Goal: Task Accomplishment & Management: Manage account settings

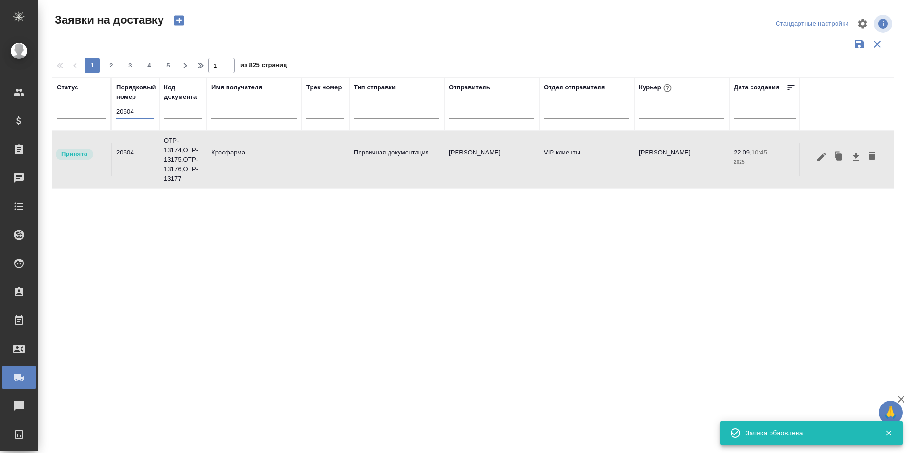
click at [134, 109] on input "20604" at bounding box center [135, 111] width 38 height 13
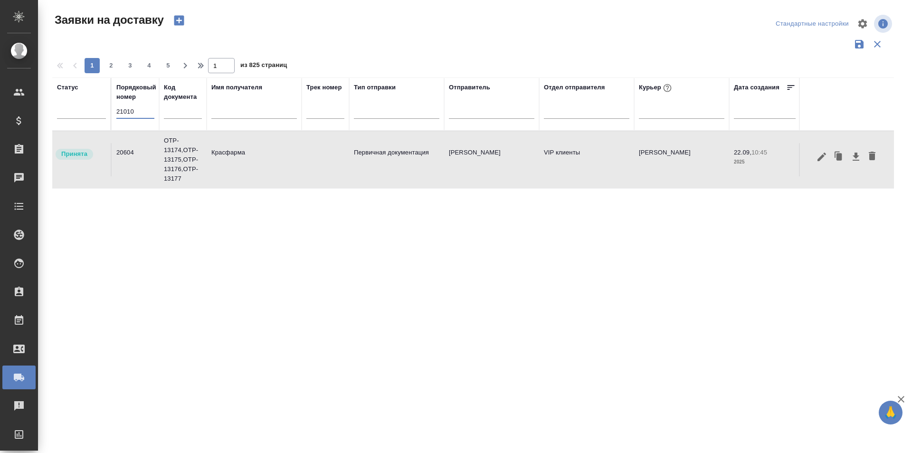
type input "21010"
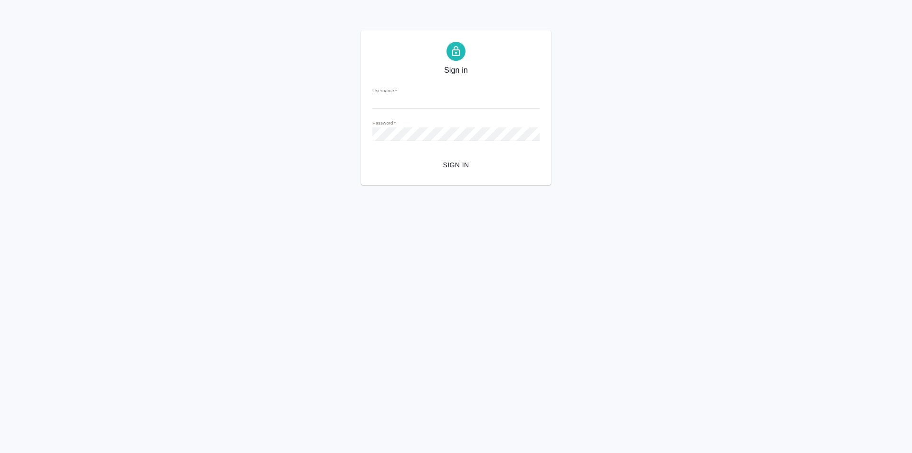
type input "n.martynova@awatera.com"
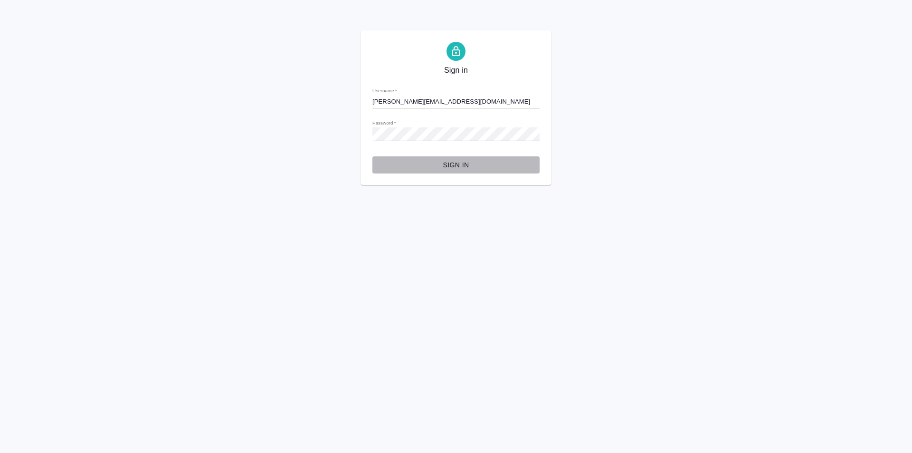
click at [462, 158] on button "Sign in" at bounding box center [456, 165] width 167 height 18
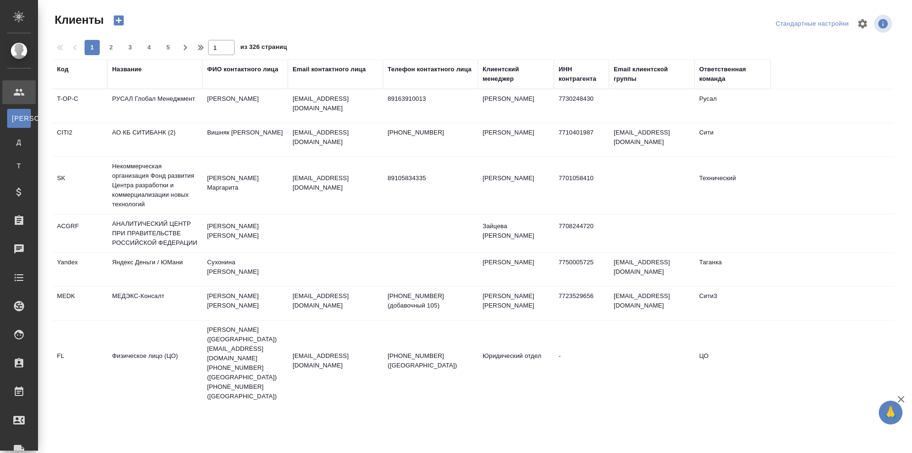
select select "RU"
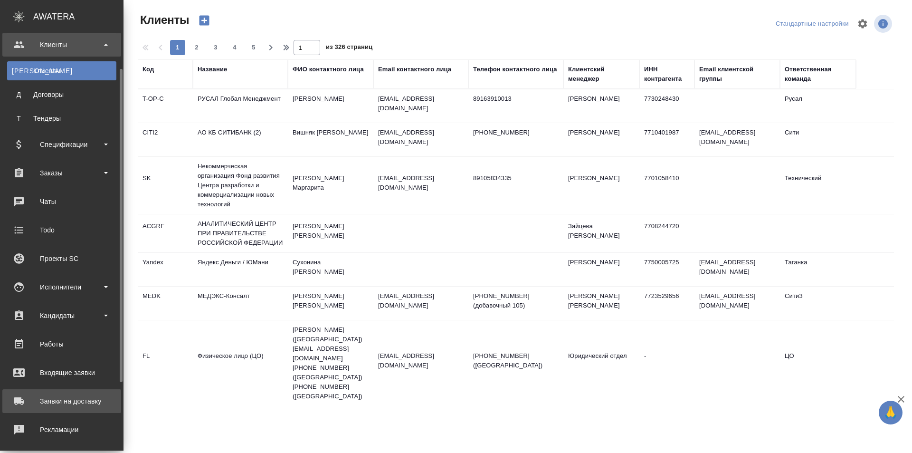
scroll to position [138, 0]
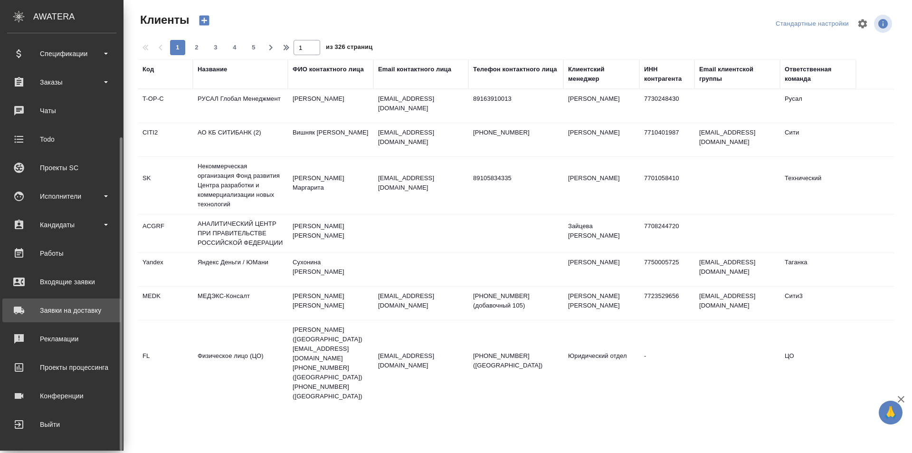
click at [83, 315] on div "Заявки на доставку" at bounding box center [61, 310] width 109 height 14
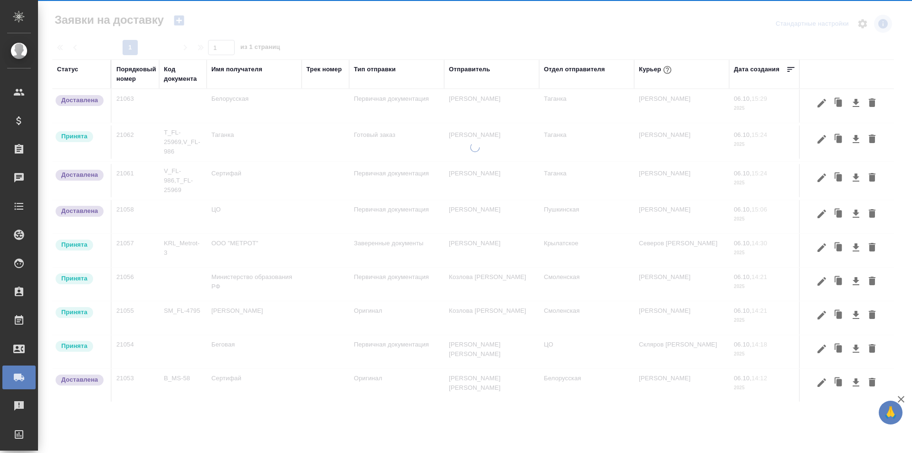
click at [132, 82] on div "Порядковый номер" at bounding box center [136, 74] width 40 height 19
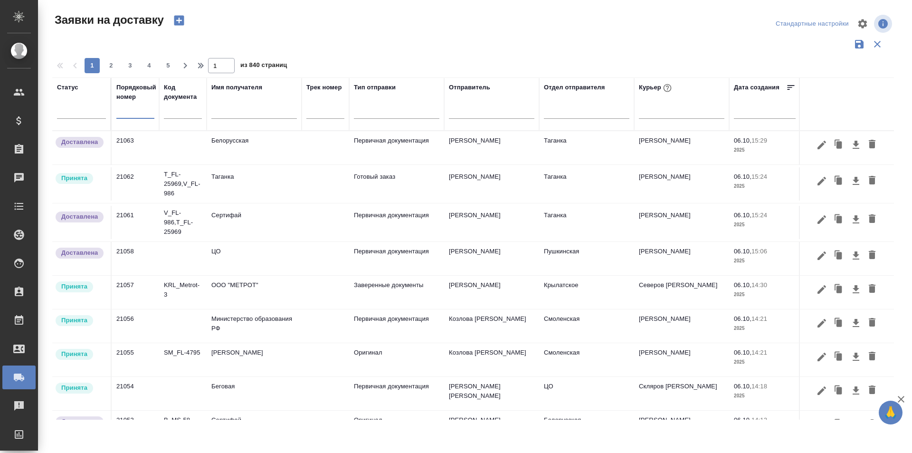
click at [147, 115] on input "text" at bounding box center [135, 111] width 38 height 13
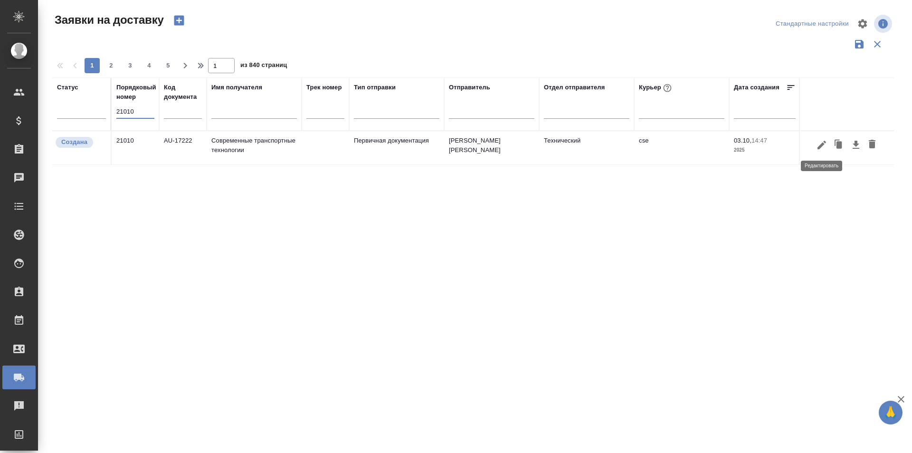
type input "21010"
click at [823, 146] on icon "button" at bounding box center [821, 144] width 11 height 11
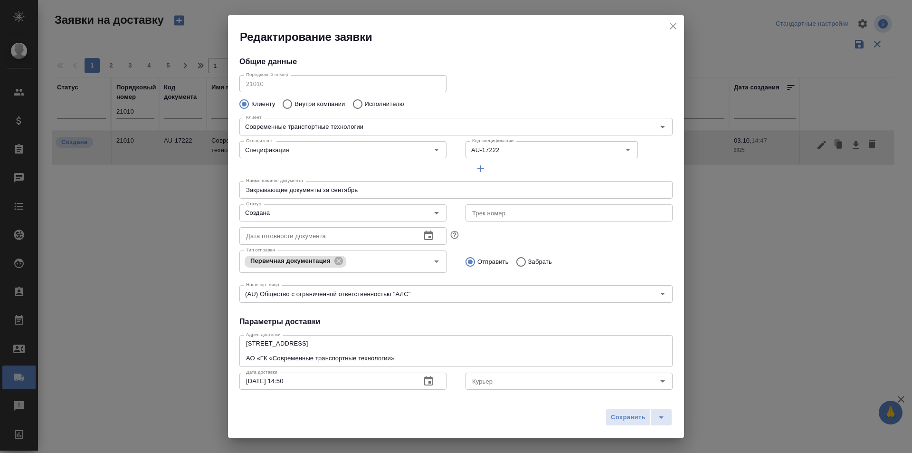
type input "cse"
type input "[PERSON_NAME] [PERSON_NAME]"
type input "[PHONE_NUMBER]"
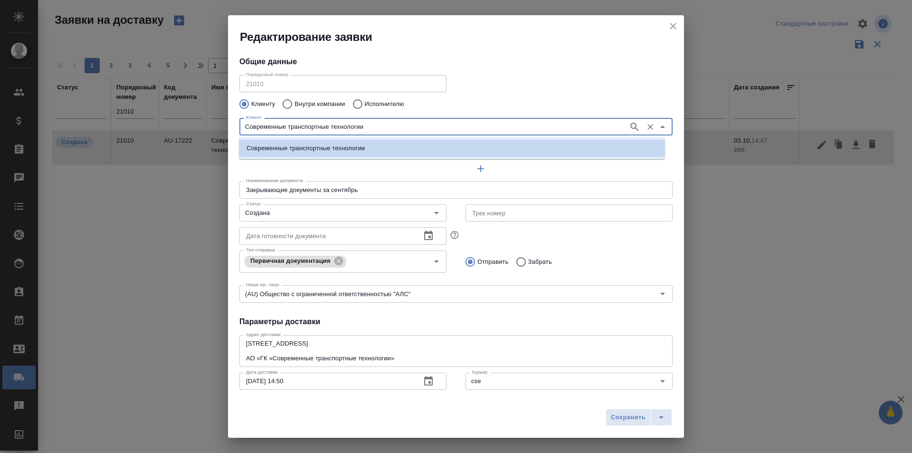
drag, startPoint x: 302, startPoint y: 124, endPoint x: 163, endPoint y: 123, distance: 139.2
click at [163, 123] on div "Редактирование заявки Общие данные Порядковый номер 21010 Порядковый номер Клие…" at bounding box center [456, 226] width 912 height 453
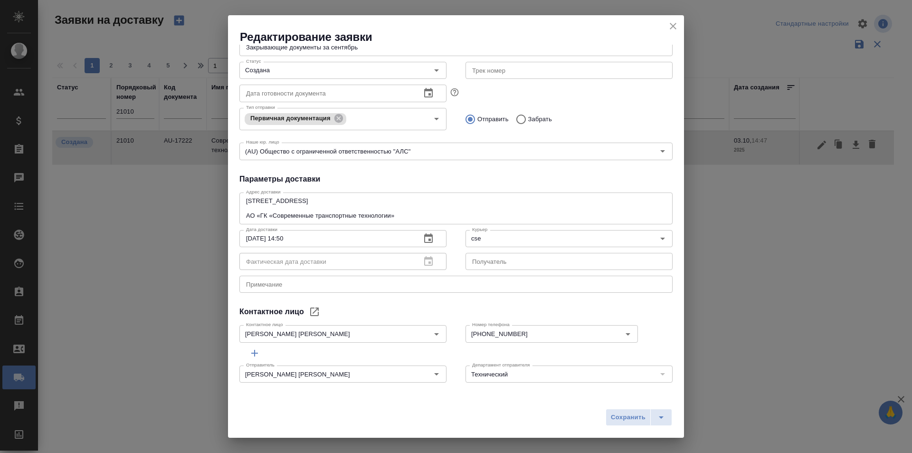
scroll to position [144, 0]
drag, startPoint x: 303, startPoint y: 331, endPoint x: 149, endPoint y: 330, distance: 154.0
click at [149, 330] on div "Редактирование заявки Общие данные Порядковый номер 21010 Порядковый номер Клие…" at bounding box center [456, 226] width 912 height 453
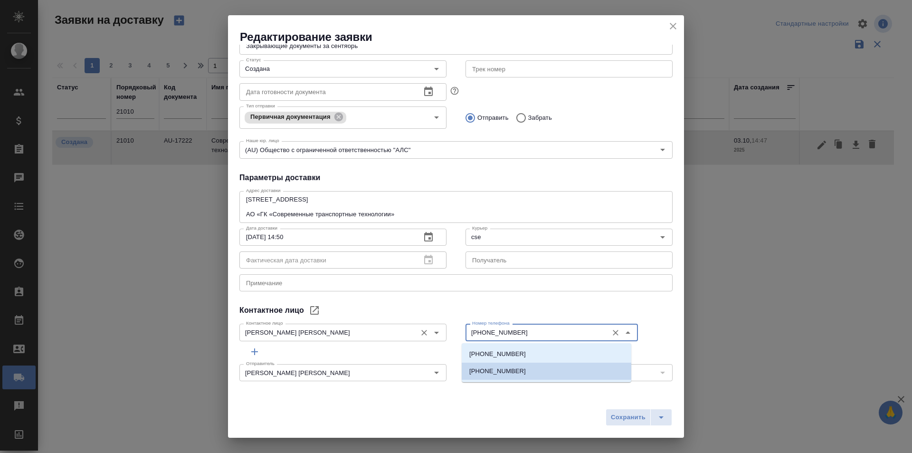
drag, startPoint x: 511, startPoint y: 333, endPoint x: 426, endPoint y: 332, distance: 84.6
click at [426, 332] on div "Контактное лицо [PERSON_NAME] [PERSON_NAME] лицо Номер телефона [PHONE_NUMBER] …" at bounding box center [456, 331] width 452 height 42
click at [517, 336] on input "[PHONE_NUMBER]" at bounding box center [536, 331] width 135 height 11
drag, startPoint x: 492, startPoint y: 334, endPoint x: 473, endPoint y: 334, distance: 19.0
click at [473, 334] on input "[PHONE_NUMBER]" at bounding box center [536, 331] width 135 height 11
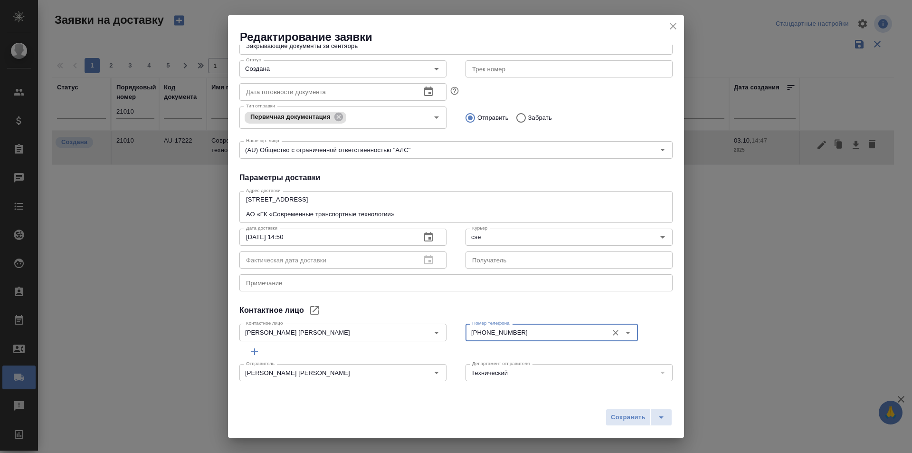
click at [419, 204] on textarea "[STREET_ADDRESS] АО «ГК «Современные транспортные технологии»" at bounding box center [456, 207] width 420 height 22
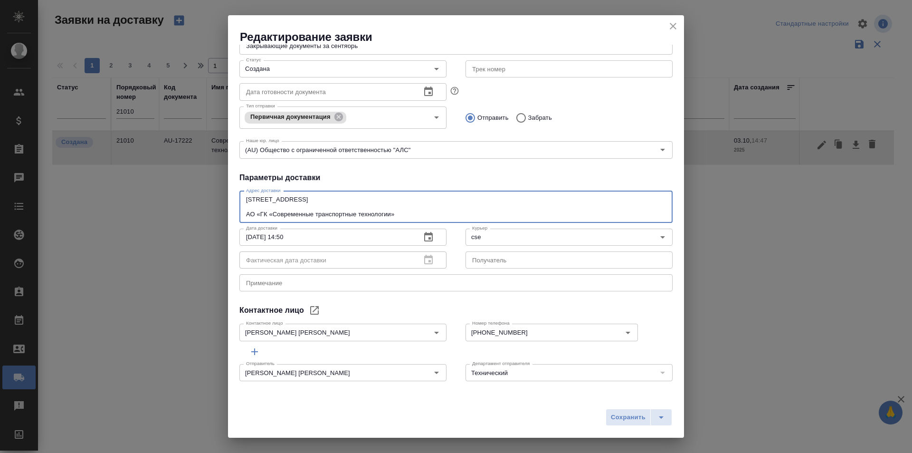
drag, startPoint x: 326, startPoint y: 200, endPoint x: 270, endPoint y: 201, distance: 56.1
click at [270, 201] on textarea "[STREET_ADDRESS] АО «ГК «Современные транспортные технологии»" at bounding box center [456, 207] width 420 height 22
drag, startPoint x: 404, startPoint y: 199, endPoint x: 331, endPoint y: 199, distance: 73.2
click at [331, 199] on textarea "[STREET_ADDRESS] АО «ГК «Современные транспортные технологии»" at bounding box center [456, 207] width 420 height 22
drag, startPoint x: 387, startPoint y: 217, endPoint x: 235, endPoint y: 220, distance: 151.6
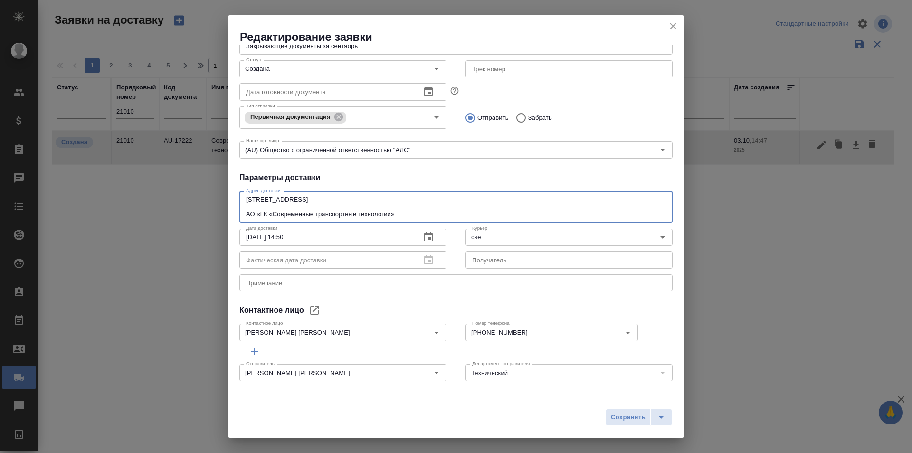
click at [239, 220] on div "Адрес доставки [STREET_ADDRESS] АО «ГК «Современные транспортные технологии» x …" at bounding box center [455, 240] width 433 height 106
click at [381, 297] on div "Общие данные Порядковый номер 21010 Порядковый номер Клиенту Внутри компании Ис…" at bounding box center [456, 219] width 456 height 348
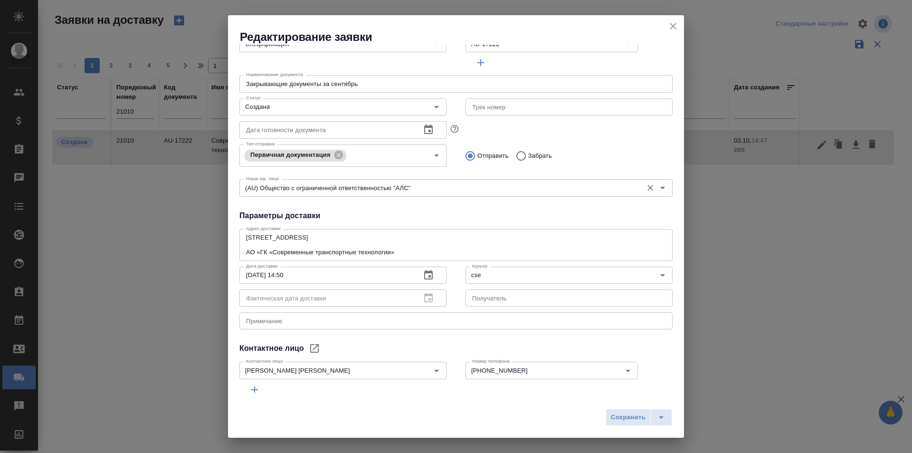
scroll to position [49, 0]
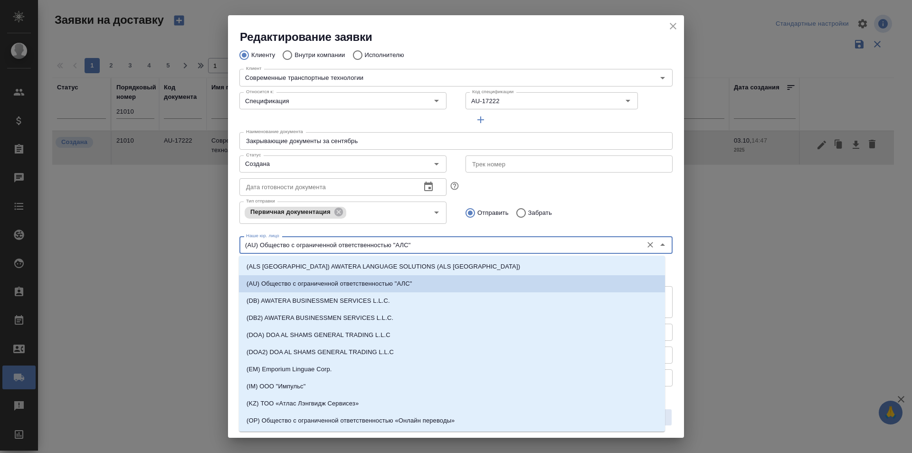
drag, startPoint x: 414, startPoint y: 246, endPoint x: 393, endPoint y: 243, distance: 20.6
click at [393, 243] on input "(AU) Общество с ограниченной ответственностью "АЛС"" at bounding box center [440, 244] width 396 height 11
click at [402, 244] on input "(AU) Общество с ограниченной ответственностью "АЛС"" at bounding box center [440, 244] width 396 height 11
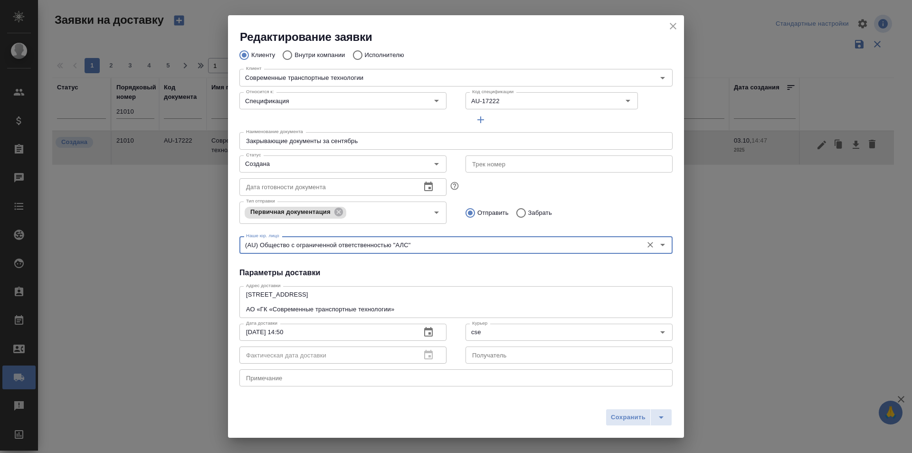
click at [509, 162] on input "text" at bounding box center [569, 163] width 207 height 17
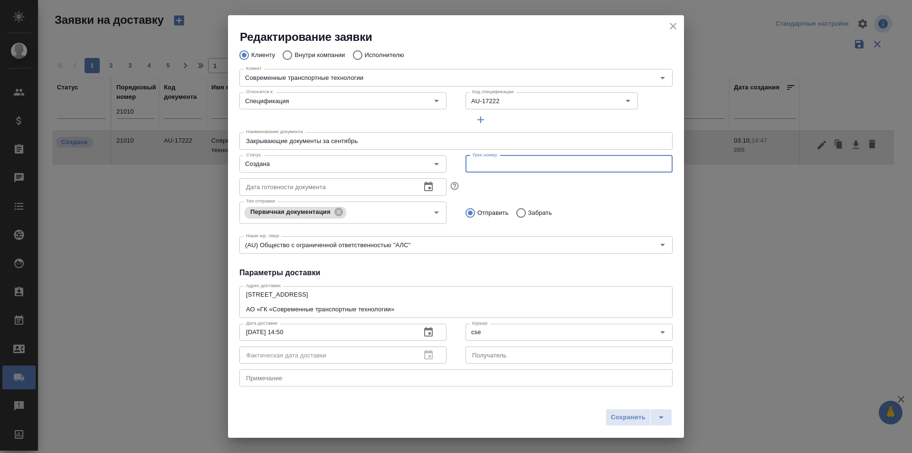
paste input "497-014258863"
type input "497-014258863"
click at [365, 165] on input "Создана" at bounding box center [327, 163] width 170 height 11
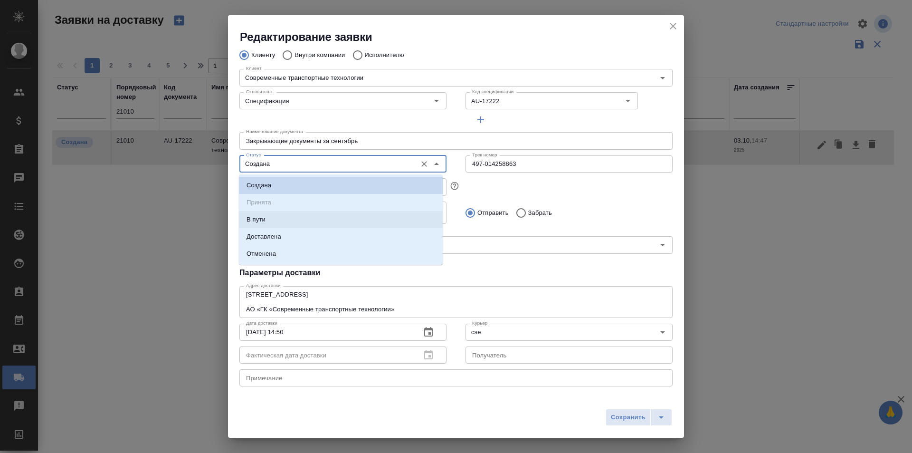
click at [318, 219] on li "В пути" at bounding box center [341, 219] width 204 height 17
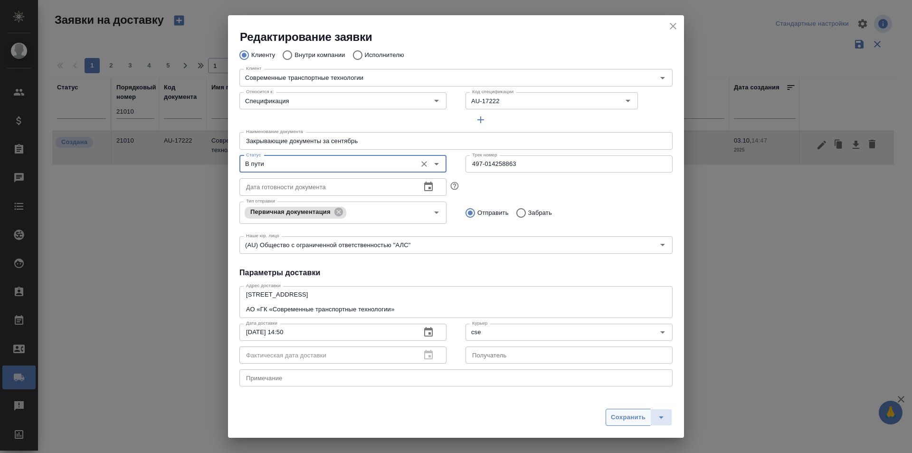
click at [623, 415] on span "Сохранить" at bounding box center [628, 417] width 35 height 11
type input "Создана"
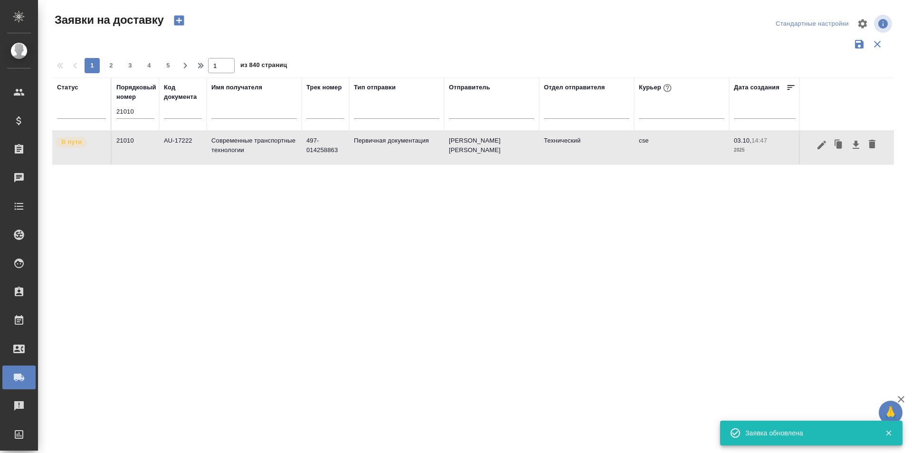
click at [137, 108] on input "21010" at bounding box center [135, 111] width 38 height 13
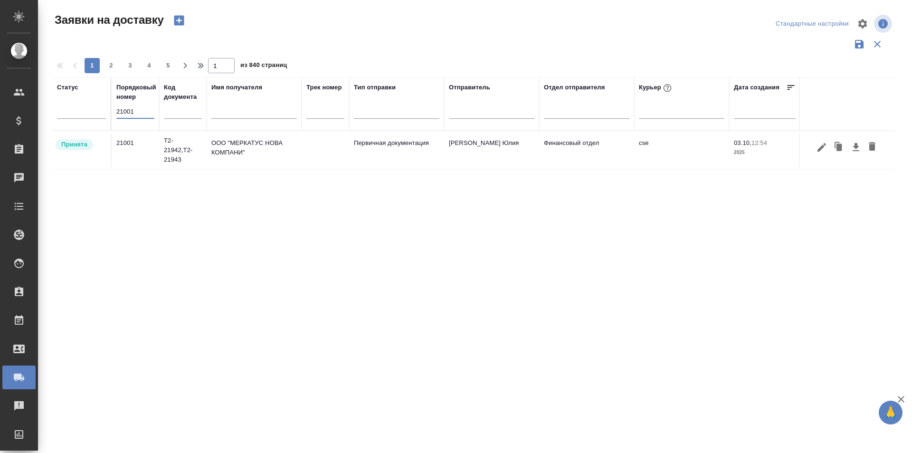
type input "21001"
click at [825, 152] on icon "button" at bounding box center [821, 147] width 11 height 11
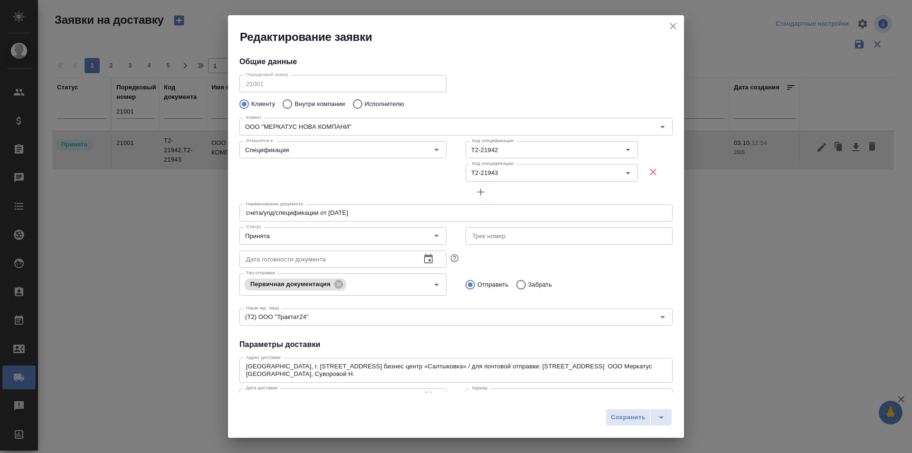
type input "[PERSON_NAME] [PERSON_NAME]"
type input ".7 903 018 54 60"
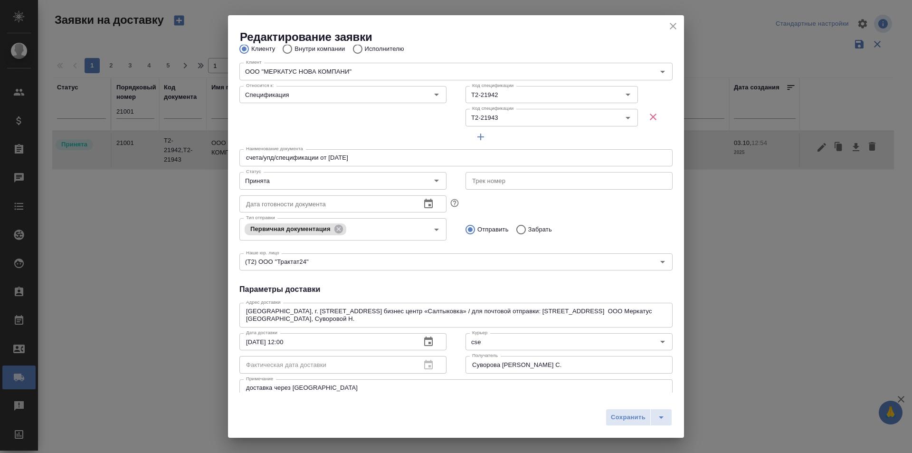
scroll to position [0, 0]
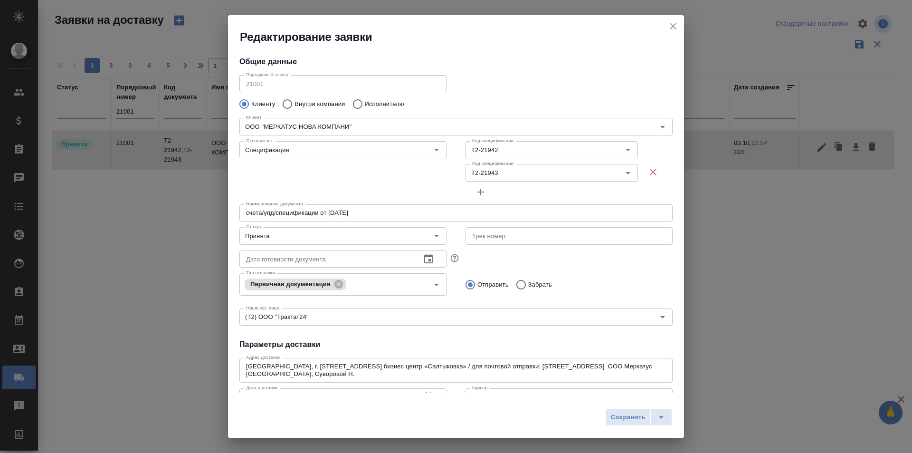
drag, startPoint x: 367, startPoint y: 133, endPoint x: 169, endPoint y: 132, distance: 198.6
click at [169, 132] on div "Редактирование заявки Общие данные Порядковый номер 21001 Порядковый номер Клие…" at bounding box center [456, 226] width 912 height 453
click at [244, 124] on input "ООО "МЕРКАТУС НОВА КОМПАНИ"" at bounding box center [433, 126] width 382 height 11
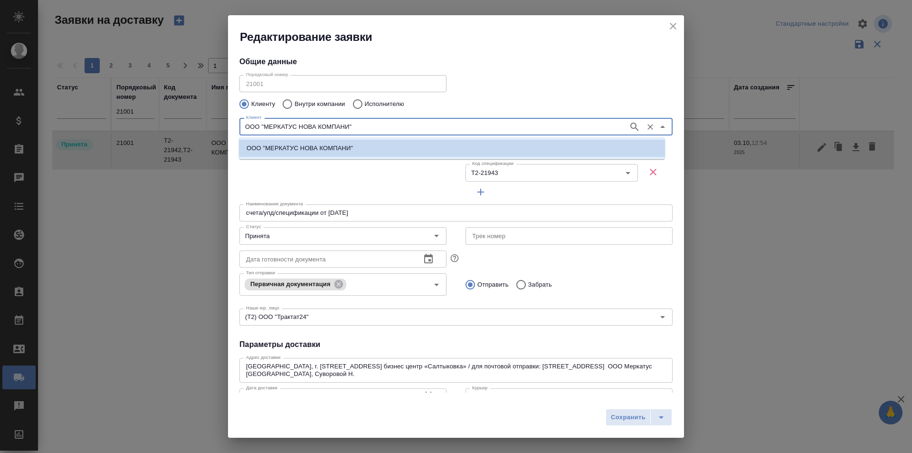
click at [269, 124] on input "ООО "МЕРКАТУС НОВА КОМПАНИ"" at bounding box center [433, 126] width 382 height 11
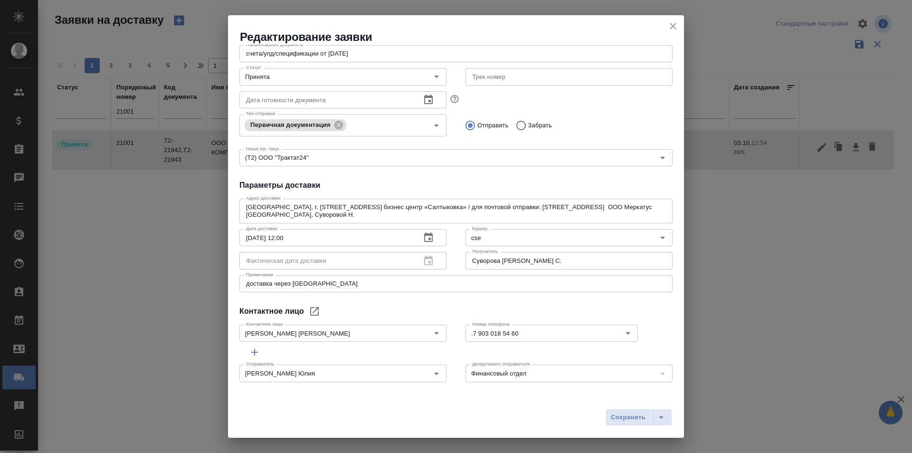
scroll to position [160, 0]
click at [330, 334] on input "[PERSON_NAME] [PERSON_NAME]" at bounding box center [327, 331] width 170 height 11
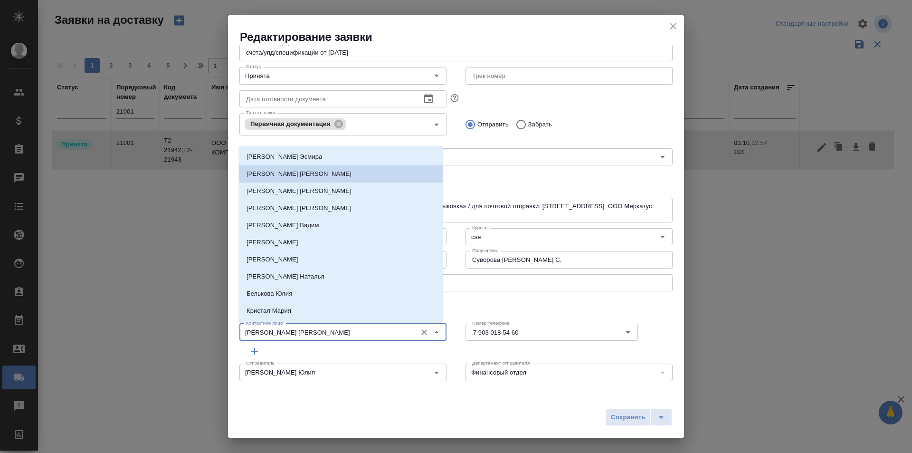
click at [330, 334] on input "[PERSON_NAME] [PERSON_NAME]" at bounding box center [327, 331] width 170 height 11
click at [330, 335] on input "[PERSON_NAME] [PERSON_NAME]" at bounding box center [327, 331] width 170 height 11
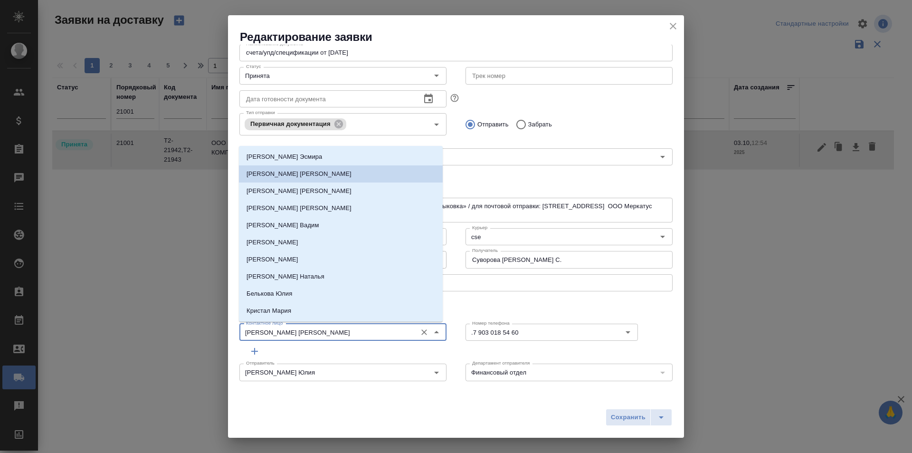
click at [330, 335] on input "[PERSON_NAME] [PERSON_NAME]" at bounding box center [327, 331] width 170 height 11
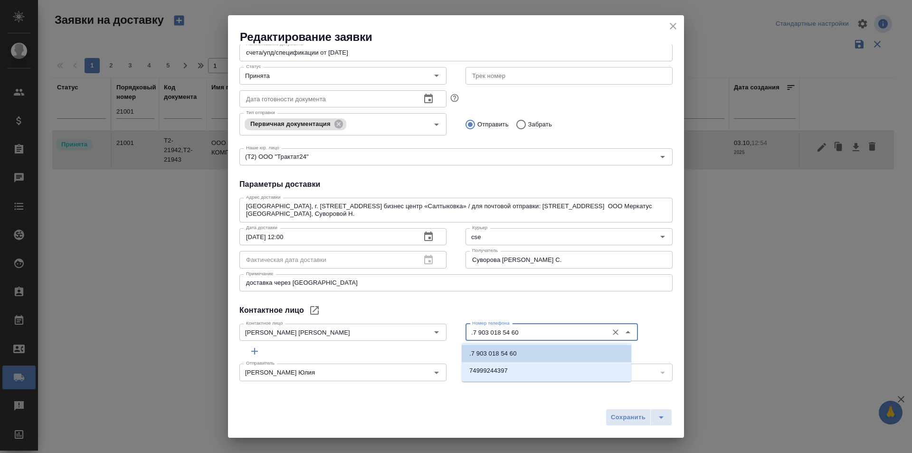
drag, startPoint x: 517, startPoint y: 336, endPoint x: 471, endPoint y: 333, distance: 46.7
click at [471, 333] on input ".7 903 018 54 60" at bounding box center [536, 331] width 135 height 11
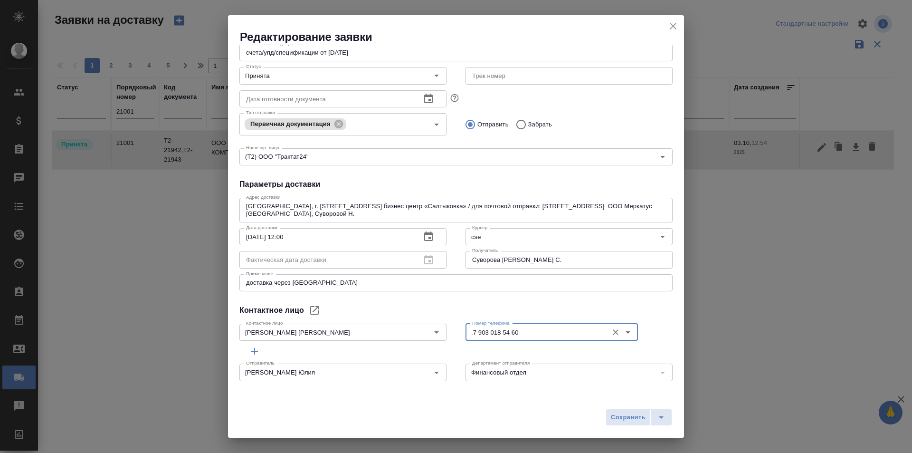
click at [426, 304] on div "Общие данные Порядковый номер 21001 Порядковый номер Клиенту Внутри компании Ис…" at bounding box center [456, 219] width 456 height 348
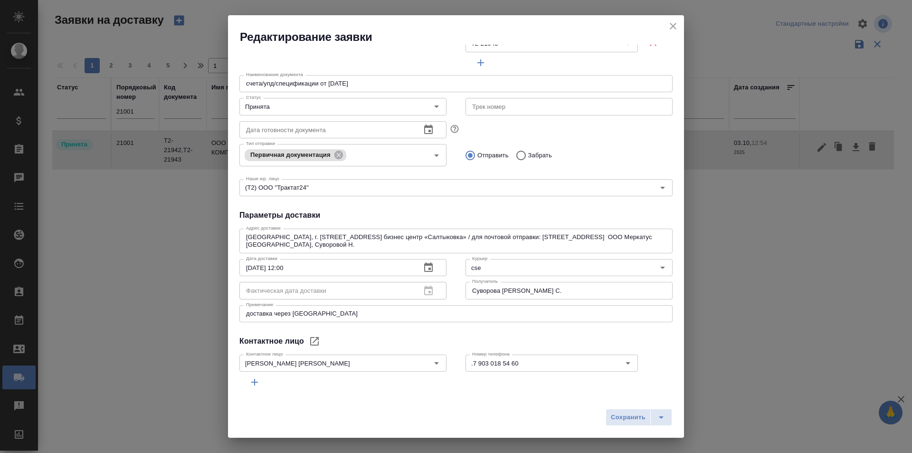
scroll to position [113, 0]
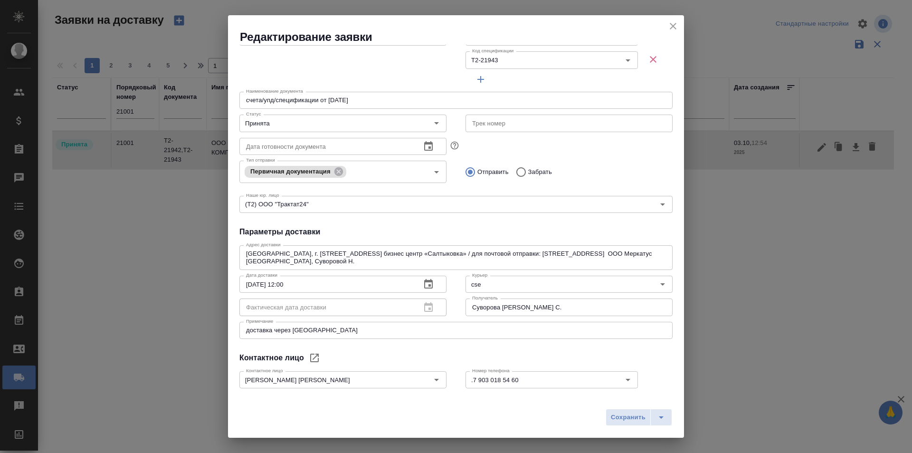
click at [405, 254] on textarea "[GEOGRAPHIC_DATA], г. [STREET_ADDRESS] бизнес центр «Салтыковка» / для почтовой…" at bounding box center [456, 257] width 420 height 15
drag, startPoint x: 489, startPoint y: 251, endPoint x: 428, endPoint y: 251, distance: 61.3
click at [428, 251] on textarea "[GEOGRAPHIC_DATA], г. [STREET_ADDRESS] бизнес центр «Салтыковка» / для почтовой…" at bounding box center [456, 257] width 420 height 15
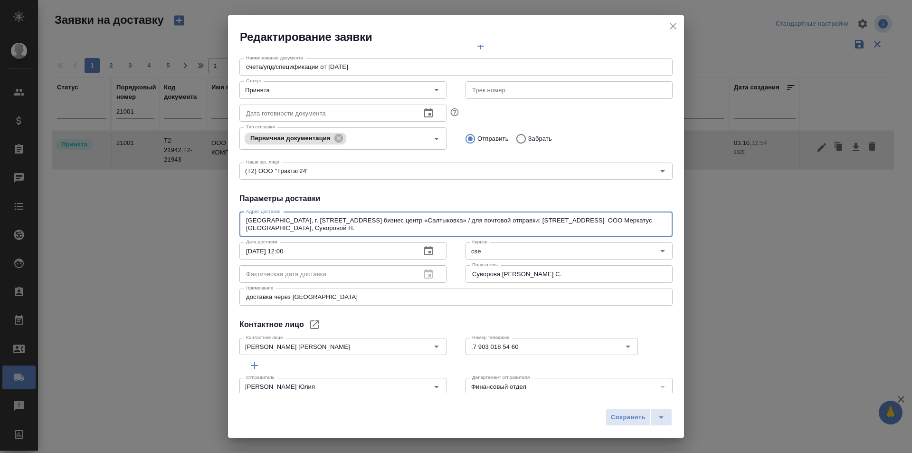
scroll to position [160, 0]
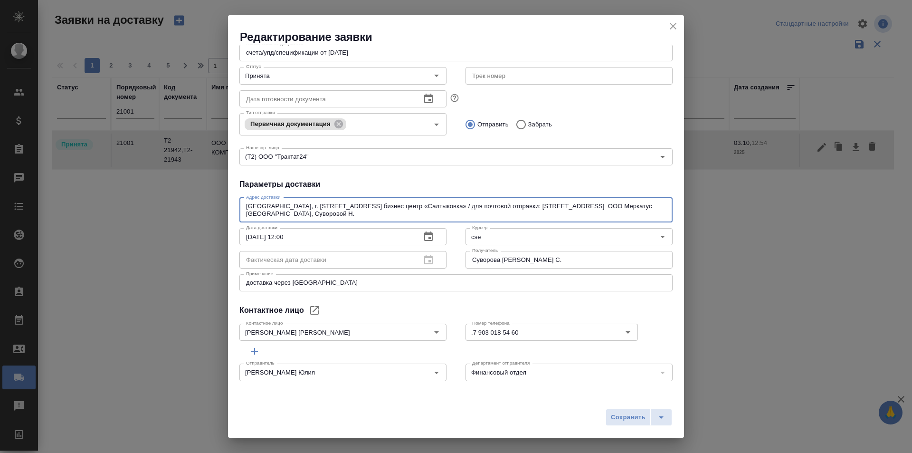
click at [491, 76] on input "text" at bounding box center [569, 75] width 207 height 17
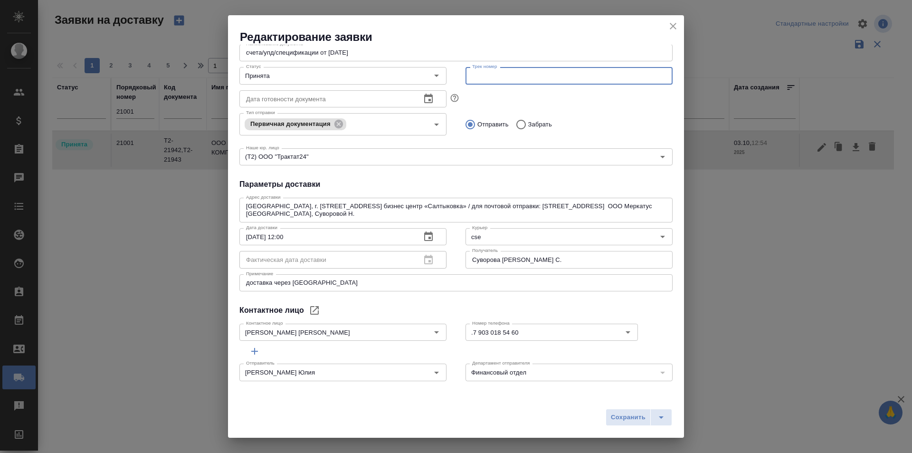
paste input "497-014259024"
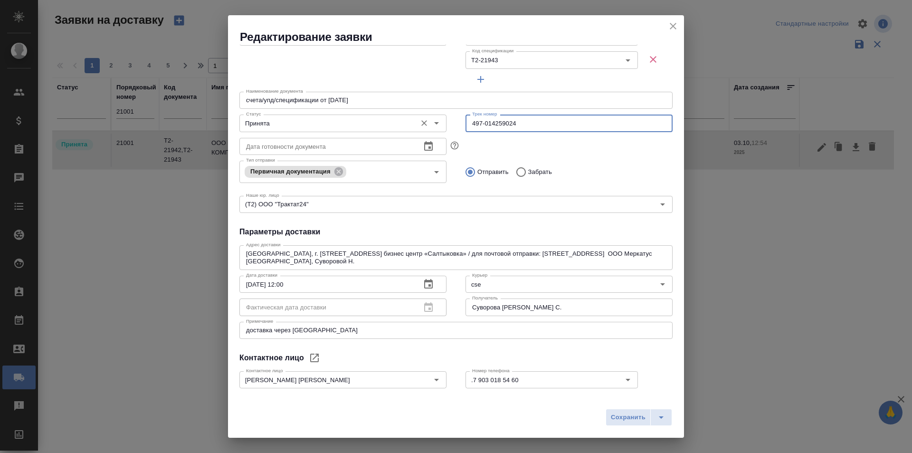
type input "497-014259024"
click at [330, 120] on input "Принята" at bounding box center [327, 122] width 170 height 11
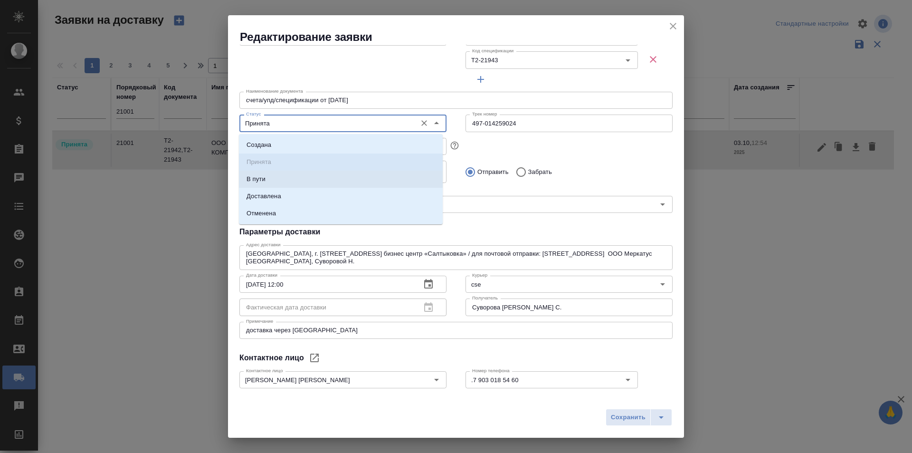
click at [301, 178] on li "В пути" at bounding box center [341, 179] width 204 height 17
type input "В пути"
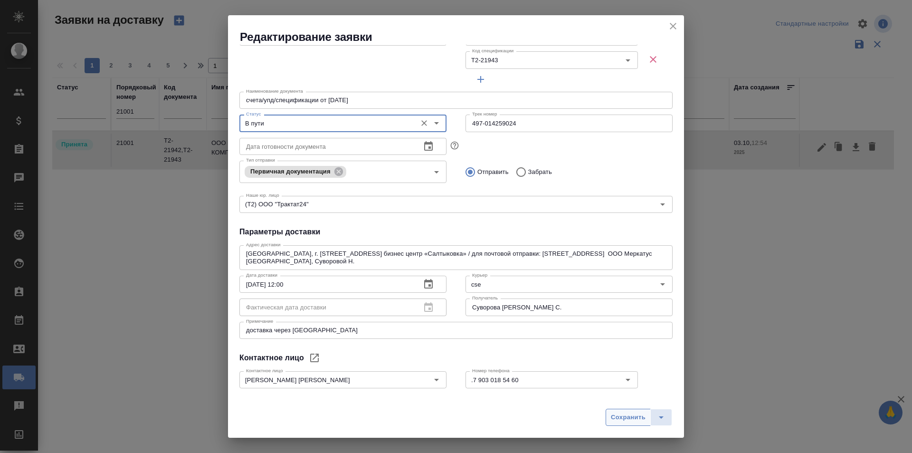
click at [616, 421] on span "Сохранить" at bounding box center [628, 417] width 35 height 11
